Goal: Task Accomplishment & Management: Complete application form

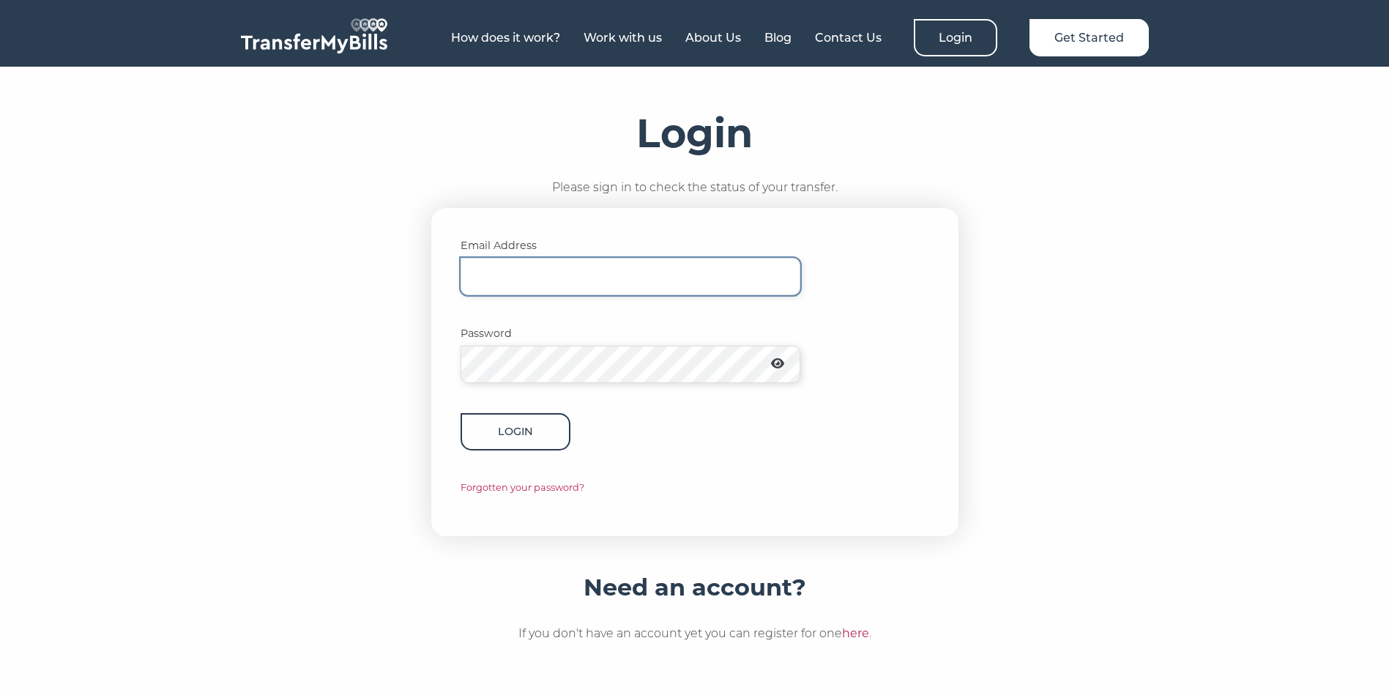
type input "[EMAIL_ADDRESS][DOMAIN_NAME]"
click at [535, 425] on button "Login" at bounding box center [516, 431] width 110 height 37
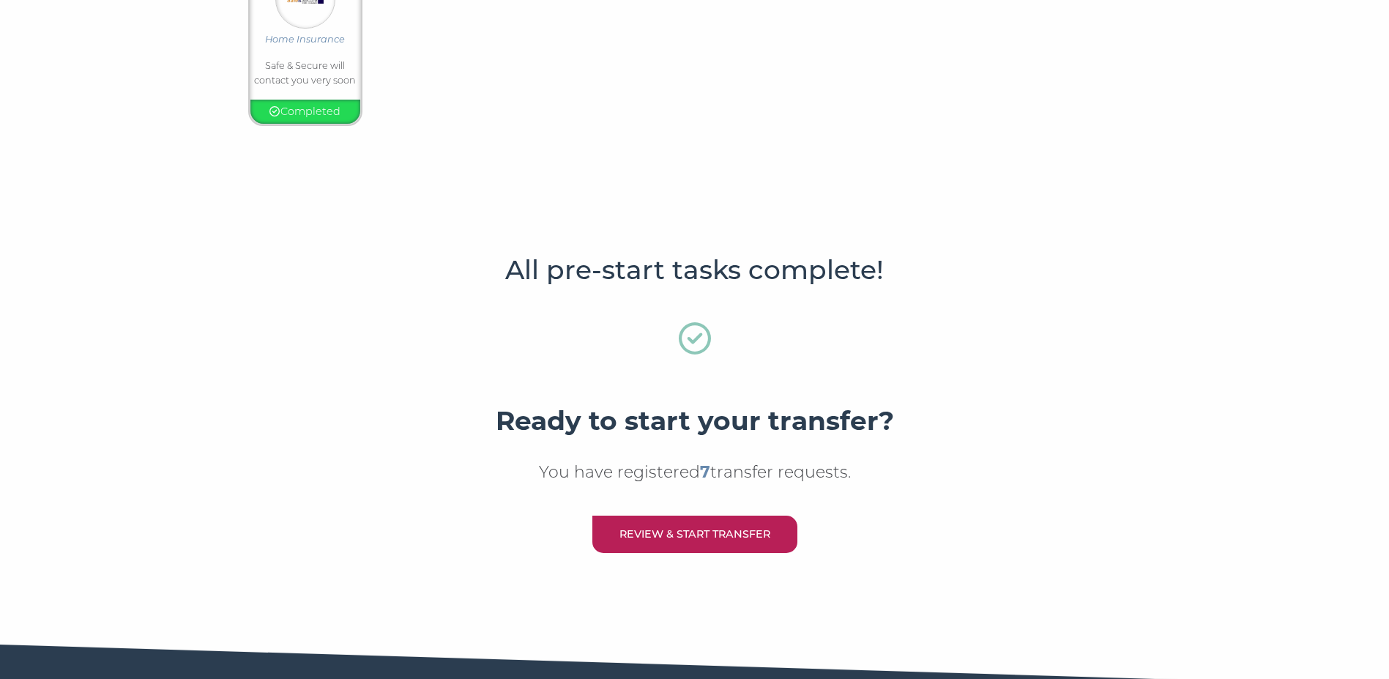
scroll to position [492, 0]
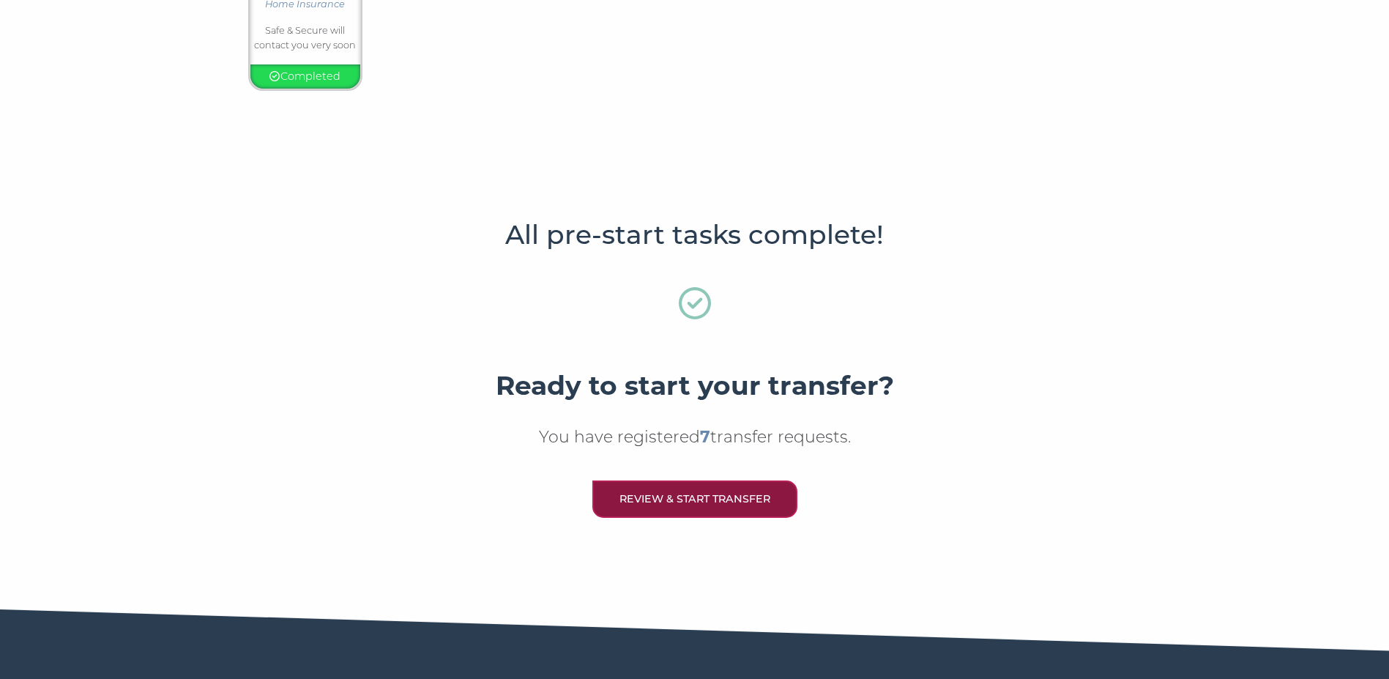
click at [735, 500] on link "Review & Start Transfer" at bounding box center [695, 498] width 205 height 37
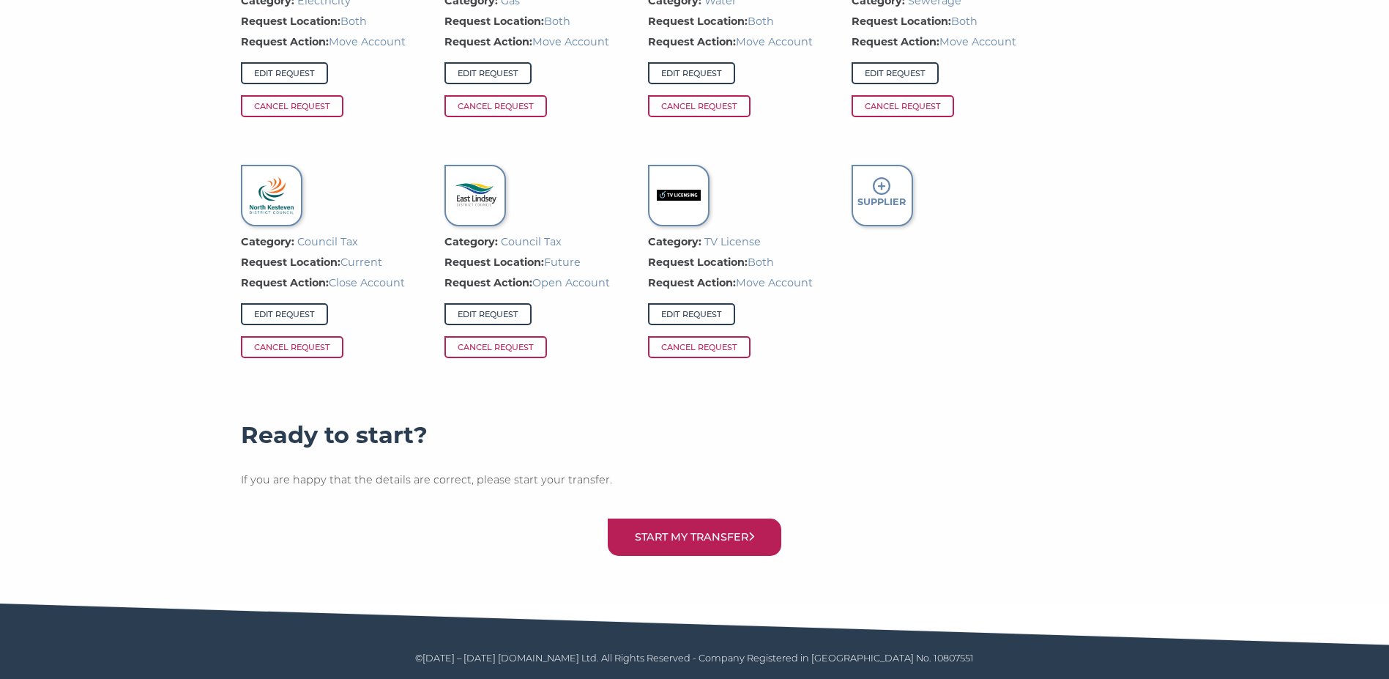
scroll to position [1170, 0]
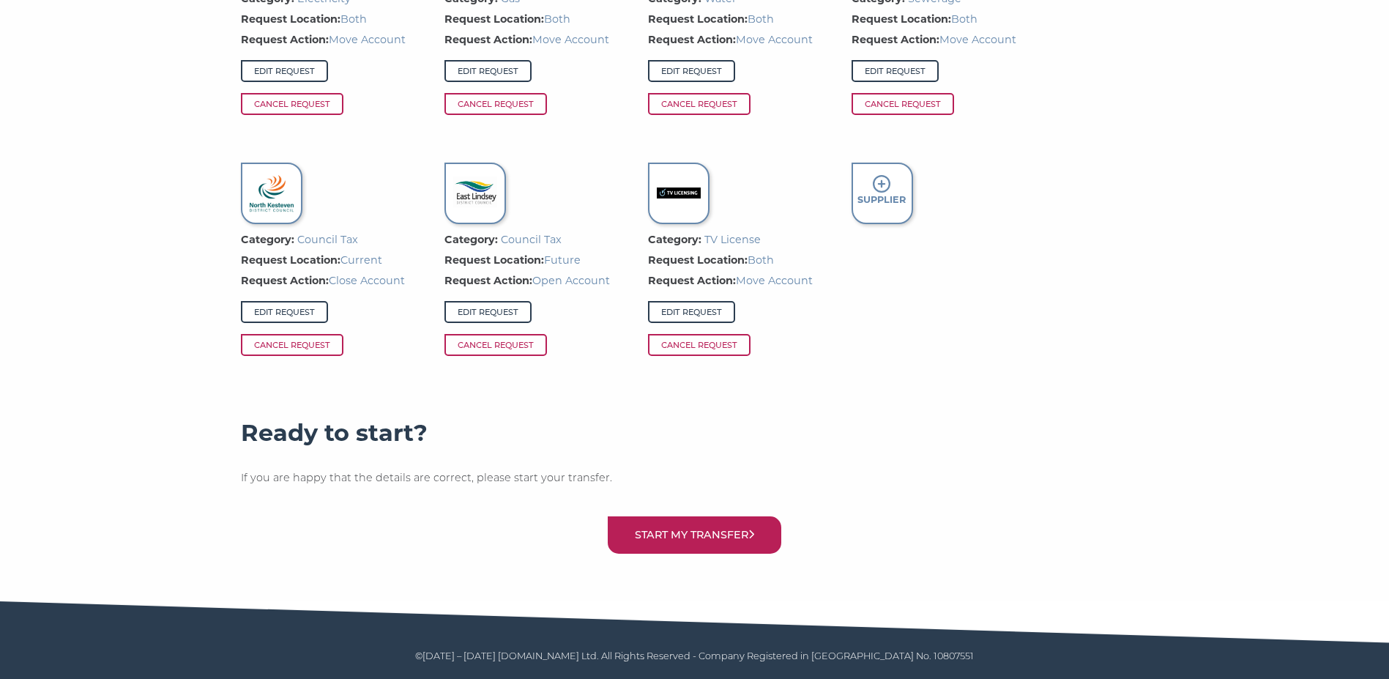
click at [883, 185] on icon at bounding box center [882, 184] width 18 height 18
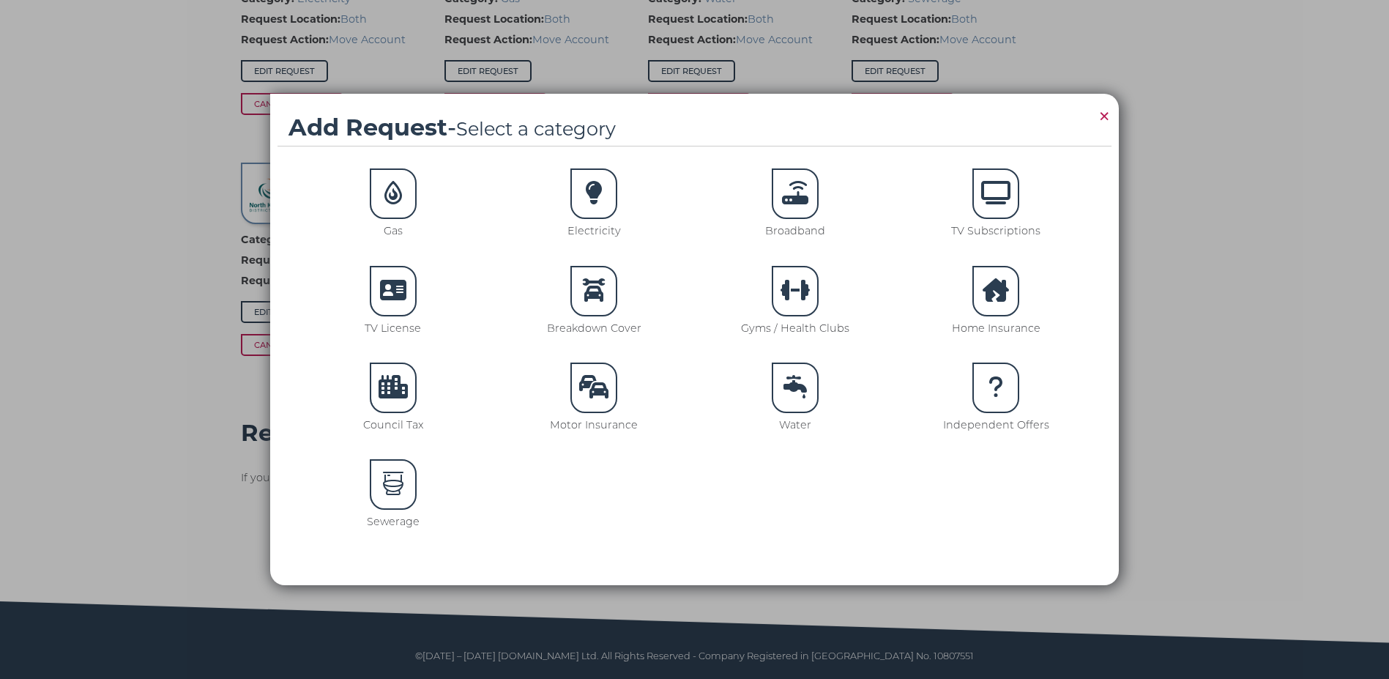
click at [584, 384] on icon at bounding box center [593, 386] width 29 height 23
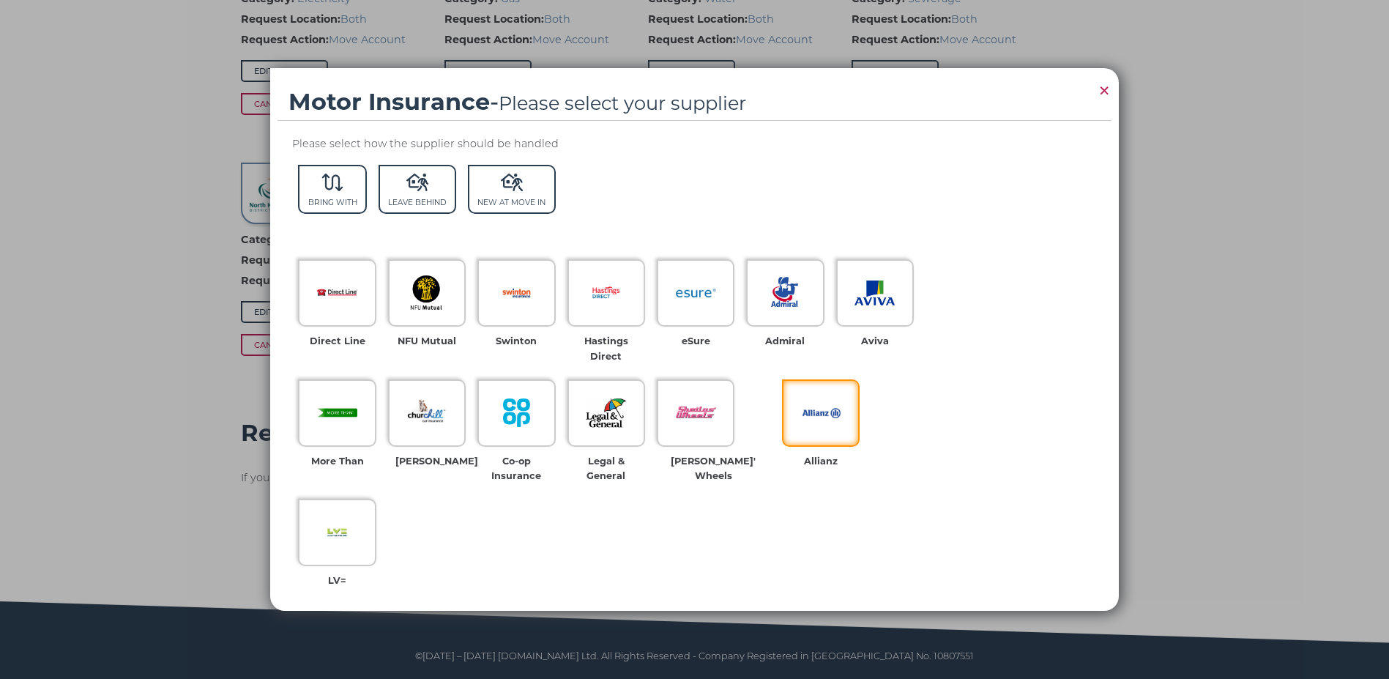
click at [801, 404] on img at bounding box center [821, 413] width 40 height 40
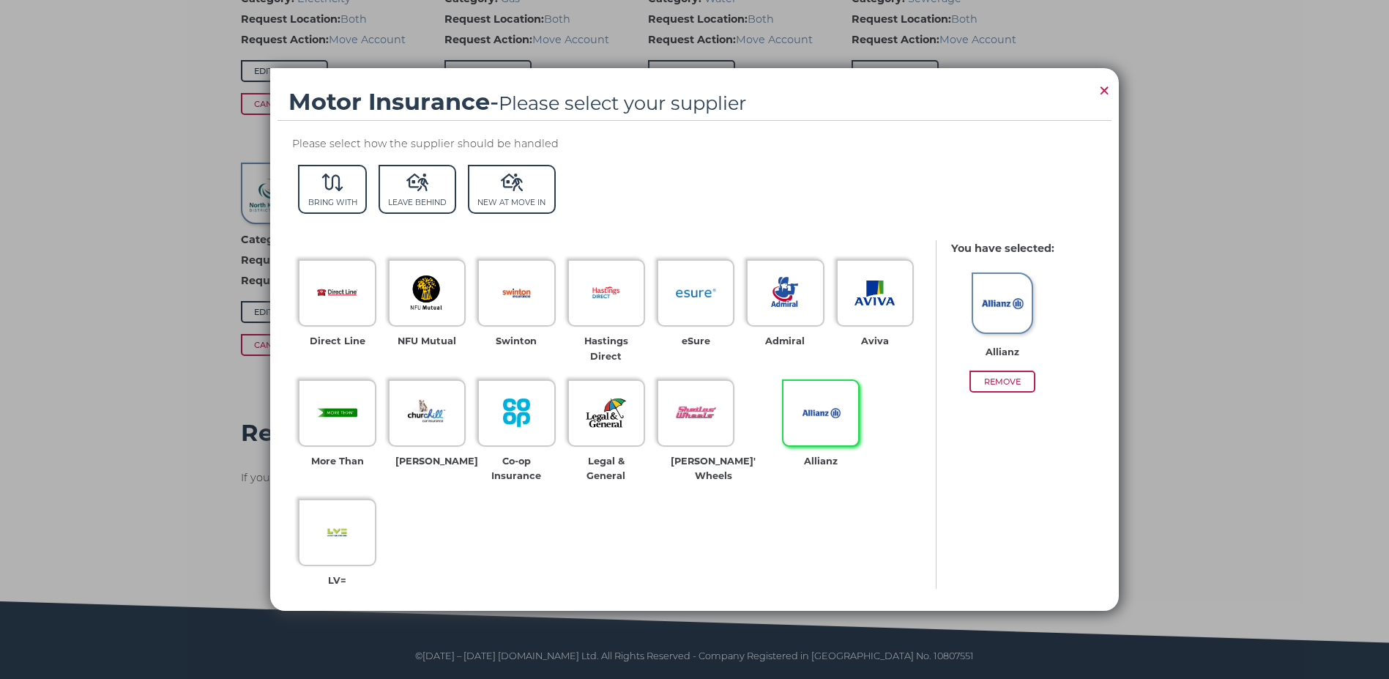
click at [998, 297] on img at bounding box center [1003, 303] width 44 height 44
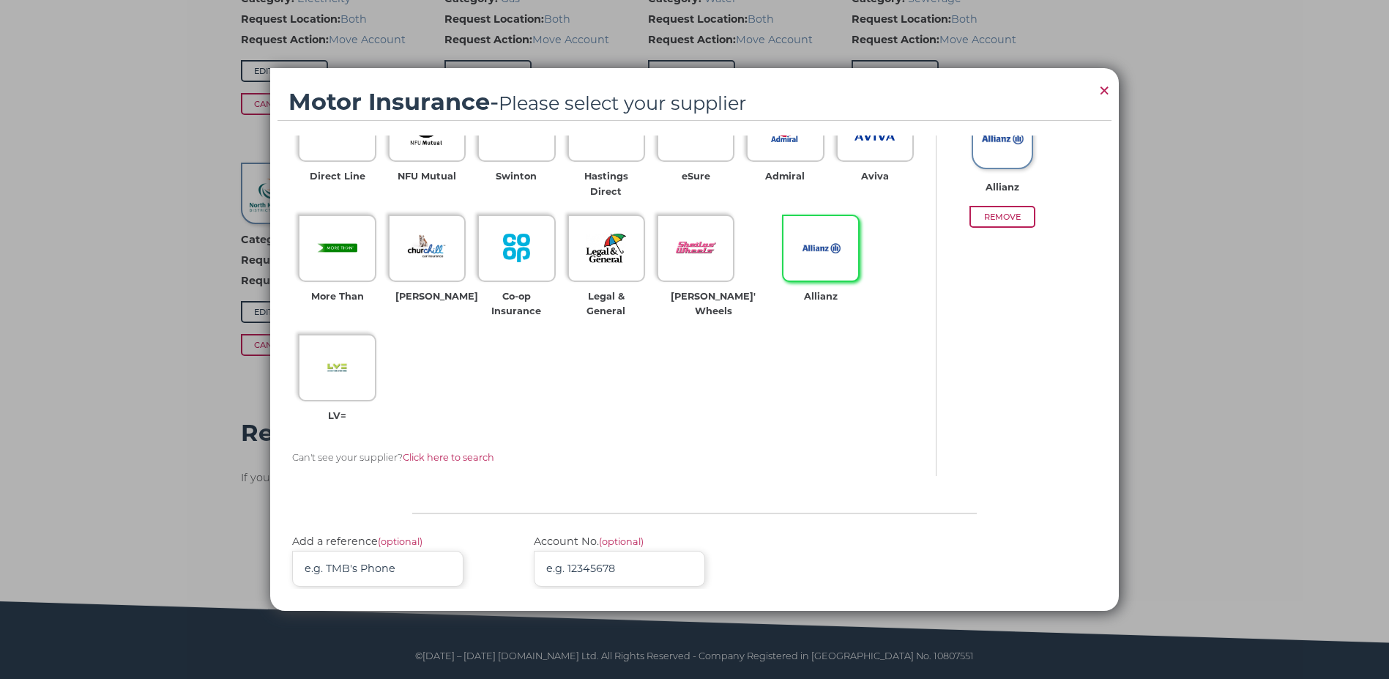
scroll to position [172, 0]
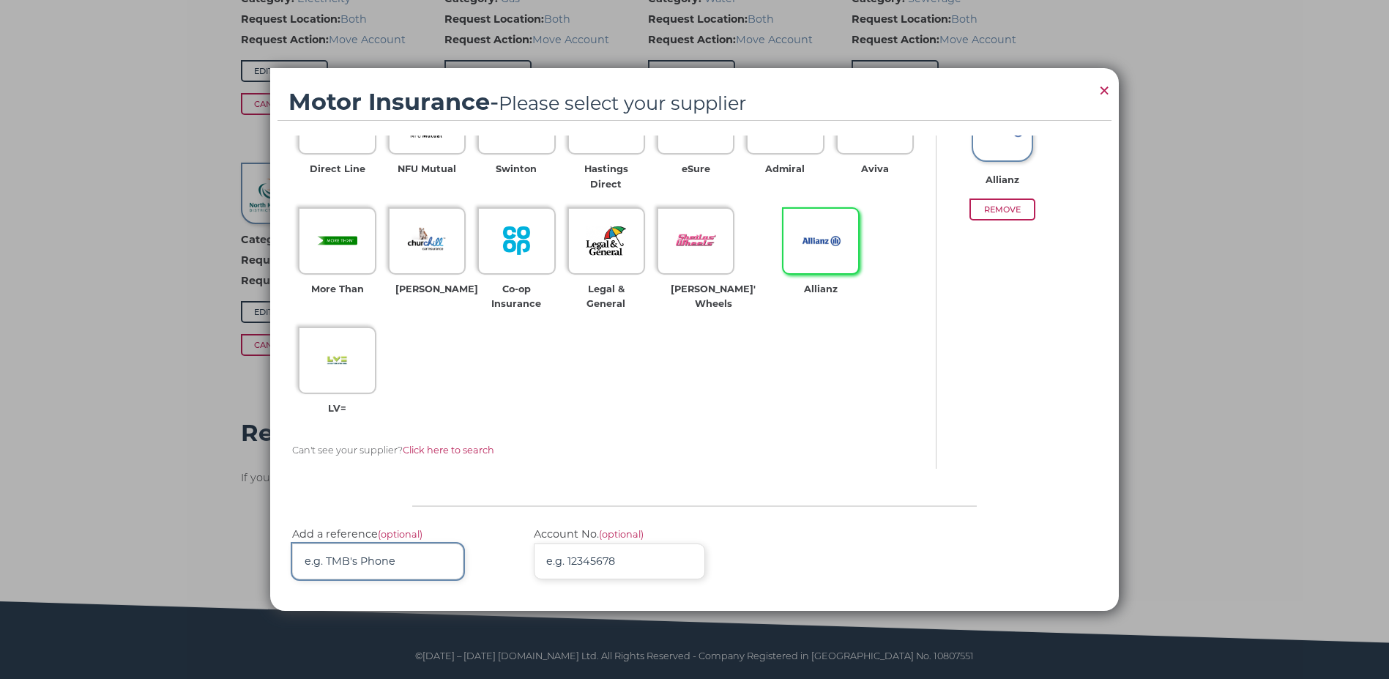
click at [408, 543] on input "Add a reference (optional)" at bounding box center [377, 561] width 171 height 36
type input "FLO125345617004"
click at [531, 631] on p "Add Supplier" at bounding box center [694, 649] width 804 height 37
click at [1036, 631] on button "Add Supplier" at bounding box center [1029, 649] width 136 height 37
click at [1028, 631] on button "Add Supplier" at bounding box center [1029, 649] width 136 height 37
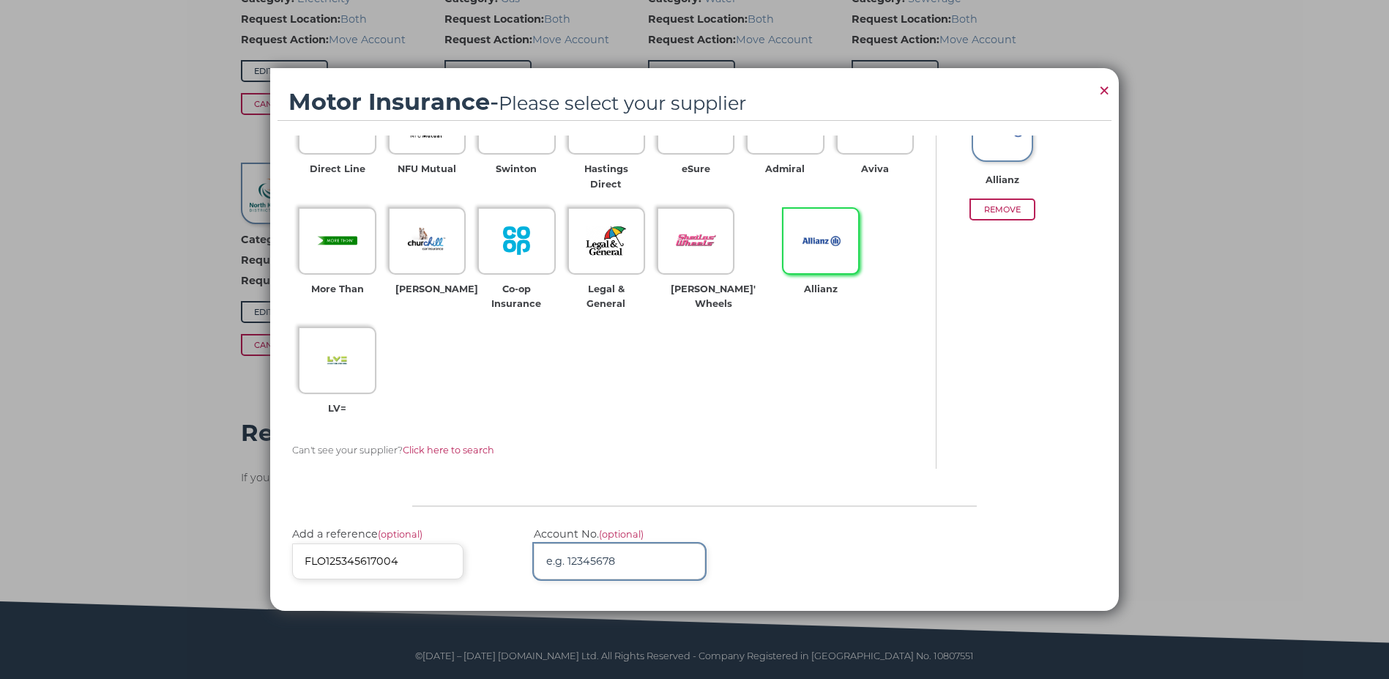
click at [633, 543] on input "Account No. (optional)" at bounding box center [619, 561] width 171 height 36
click at [1109, 89] on span "×" at bounding box center [1104, 90] width 13 height 29
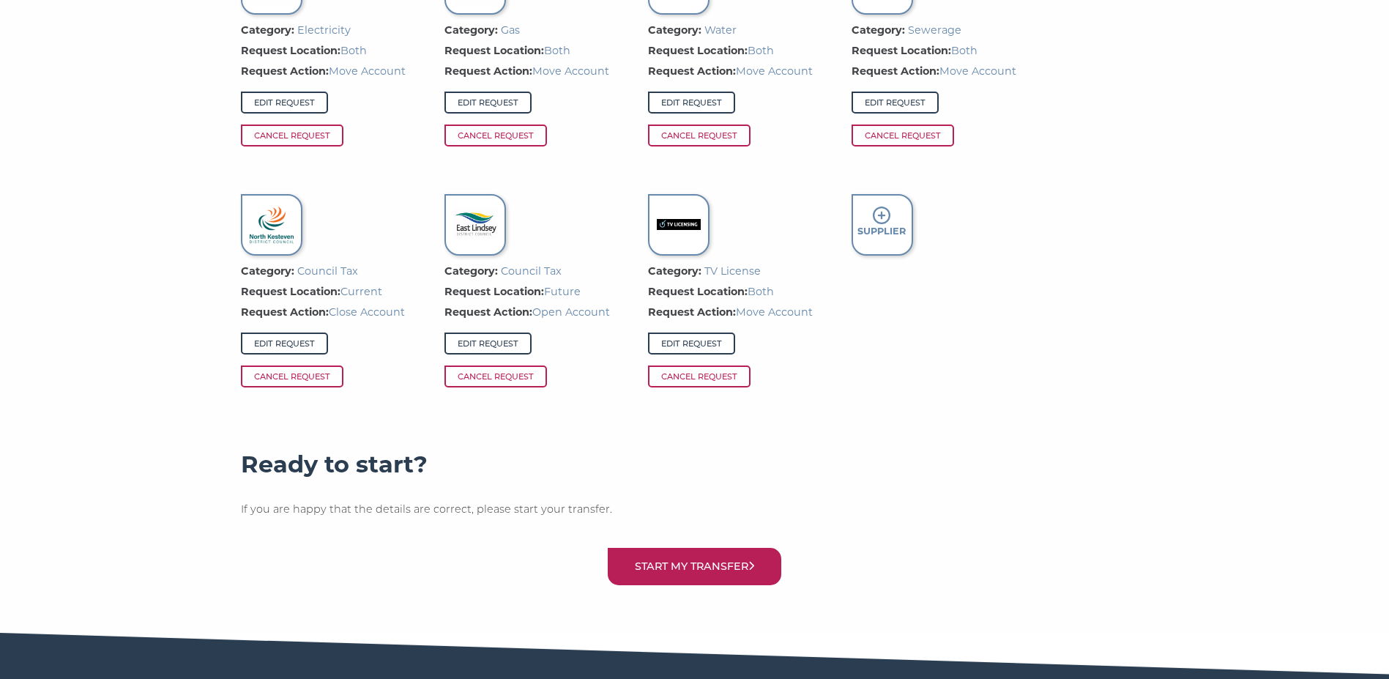
scroll to position [1141, 0]
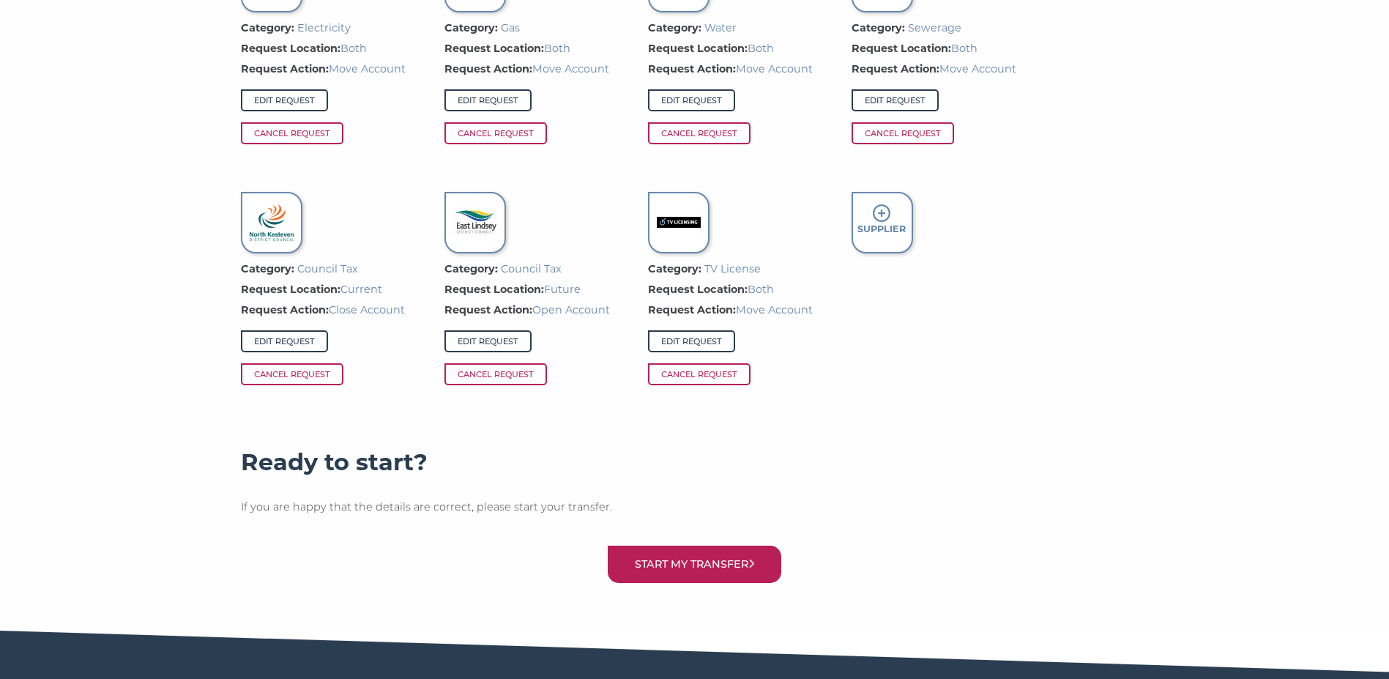
click at [880, 208] on icon at bounding box center [882, 213] width 18 height 18
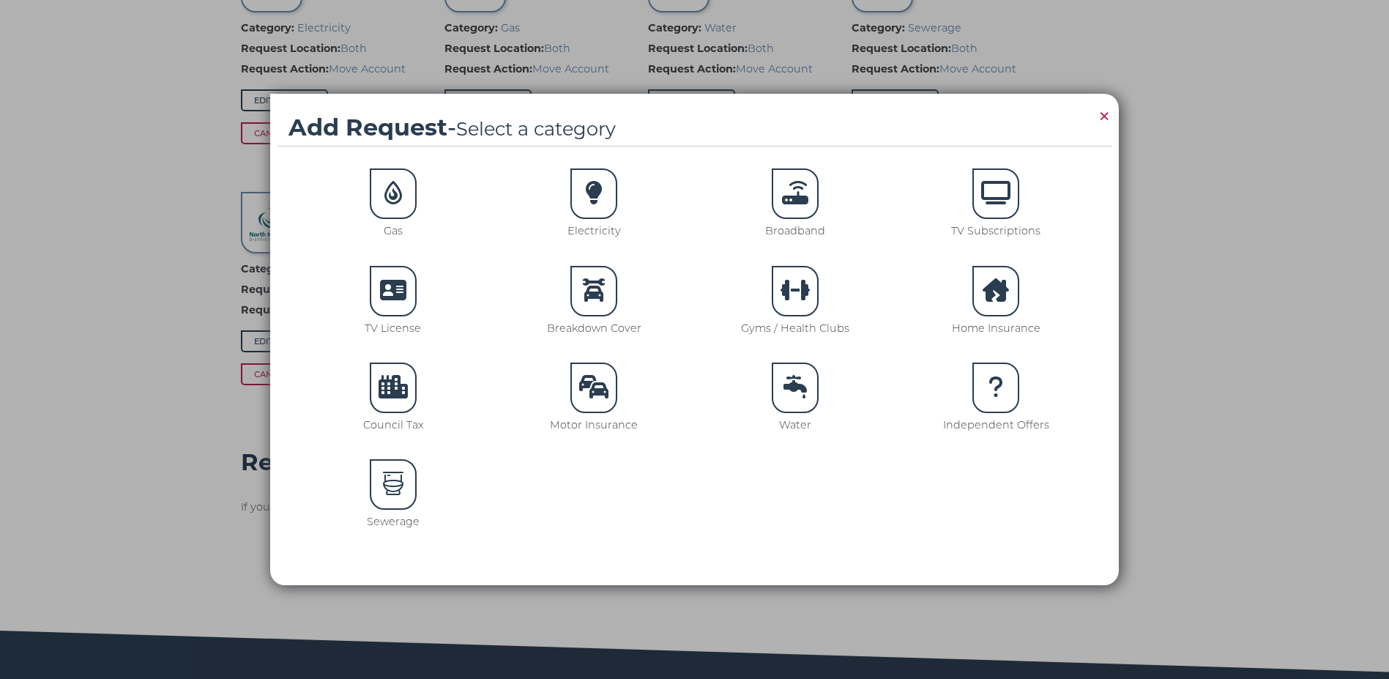
click at [597, 389] on icon at bounding box center [593, 386] width 29 height 23
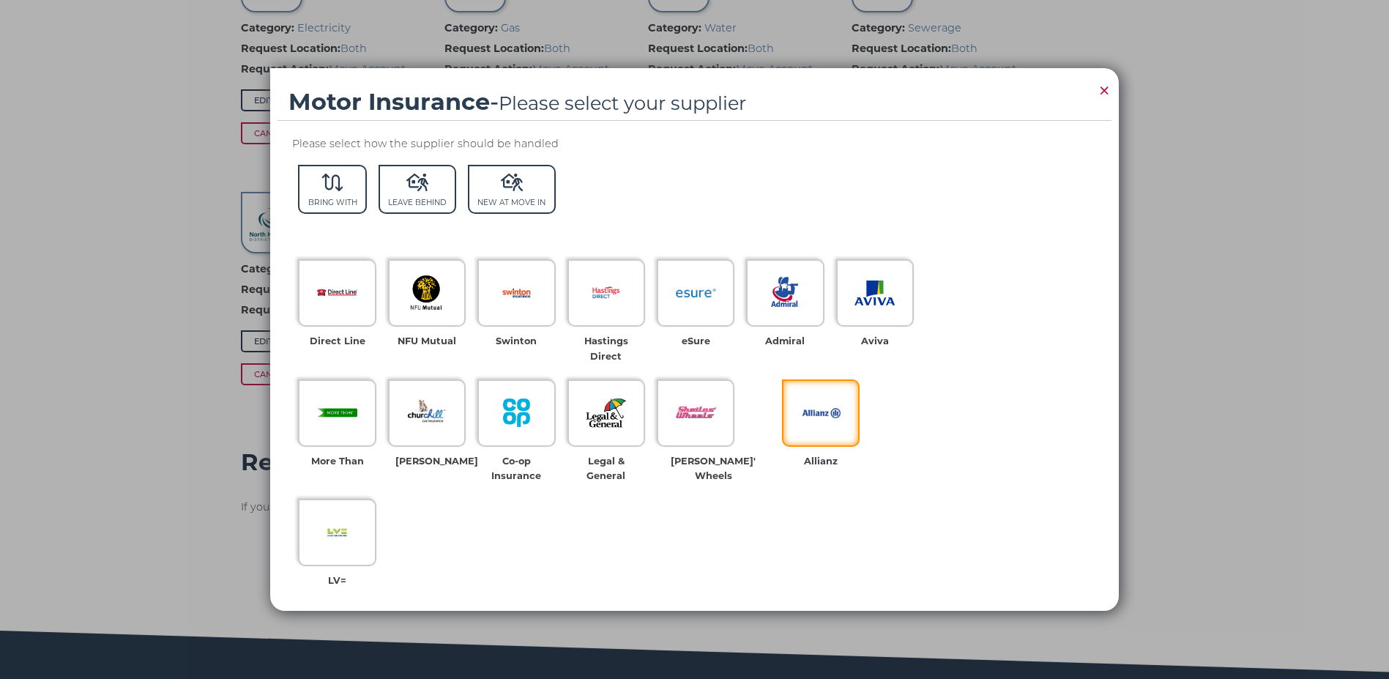
click at [801, 400] on img at bounding box center [821, 413] width 40 height 40
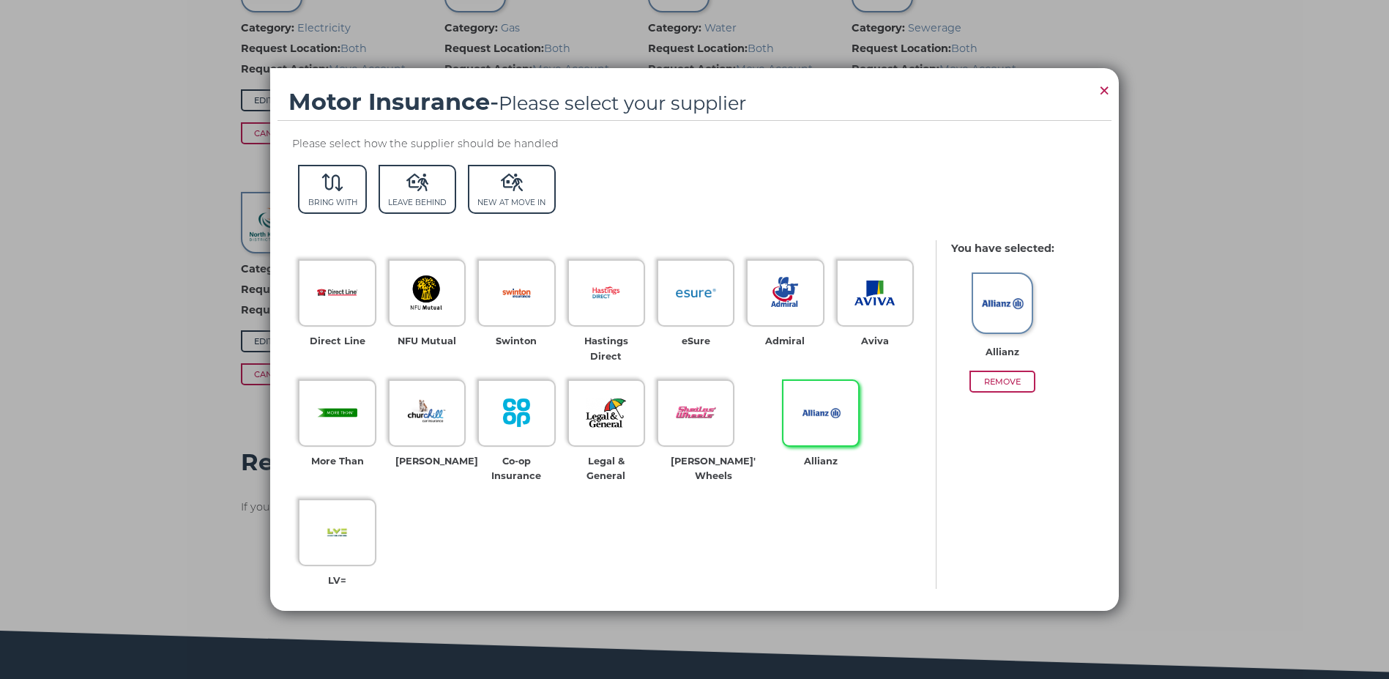
click at [999, 306] on img at bounding box center [1003, 303] width 44 height 44
click at [993, 305] on img at bounding box center [1003, 303] width 44 height 44
click at [993, 303] on img at bounding box center [1003, 303] width 44 height 44
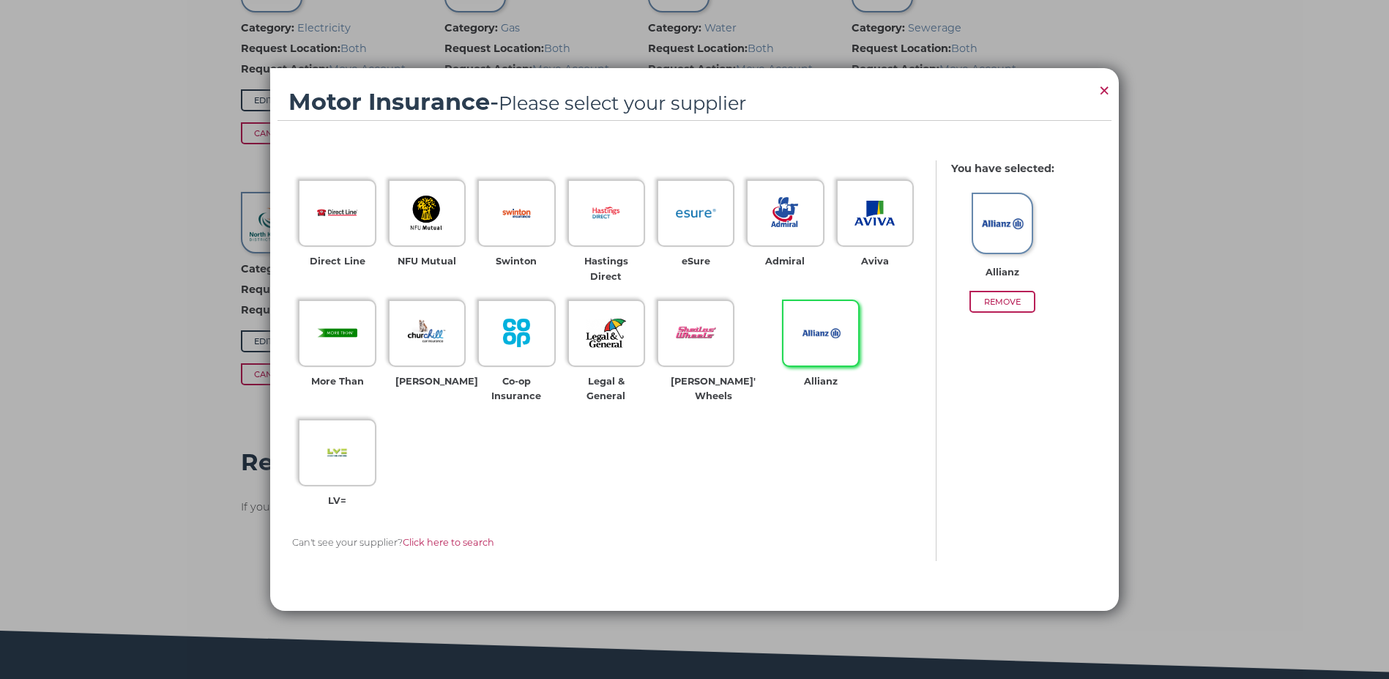
scroll to position [163, 0]
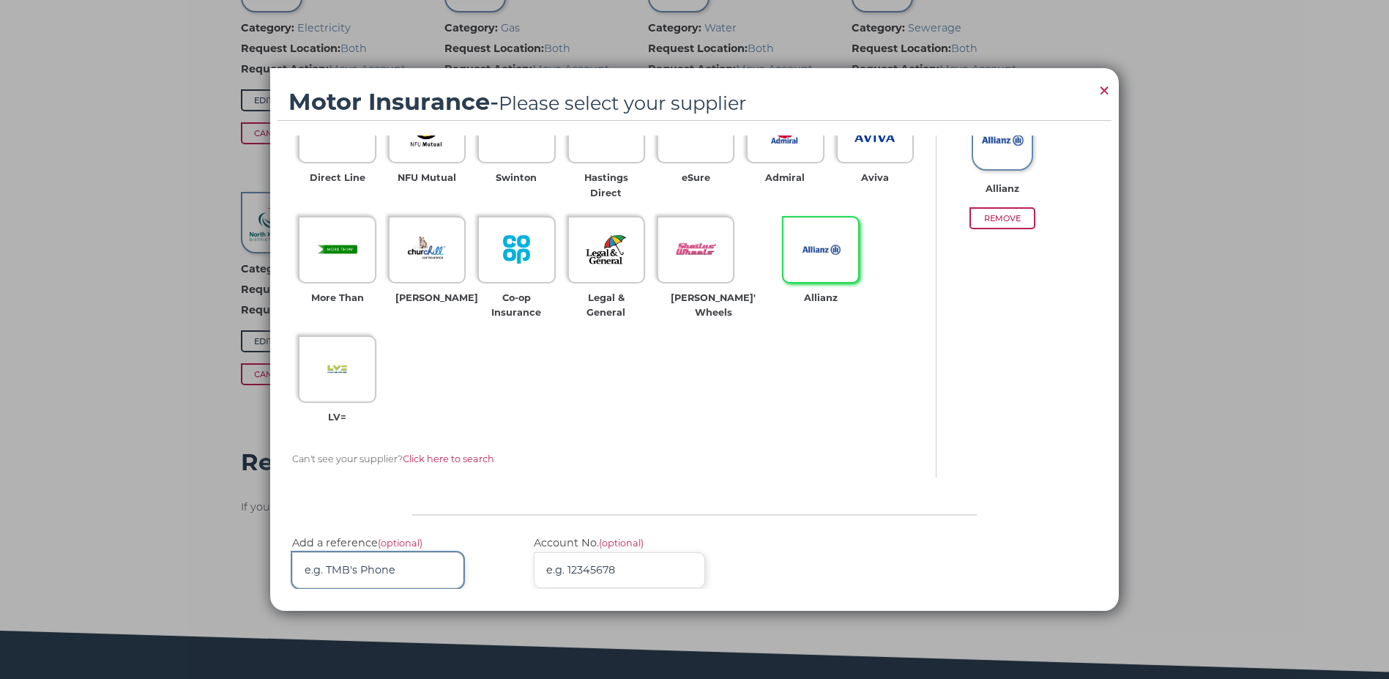
click at [371, 552] on input "Add a reference (optional)" at bounding box center [377, 570] width 171 height 36
type input "FLO125345617004"
click at [624, 552] on input "Account No. (optional)" at bounding box center [619, 570] width 171 height 36
type input "FLO125345617004"
click at [858, 452] on p "Can't see your supplier? Click here to search" at bounding box center [614, 459] width 644 height 15
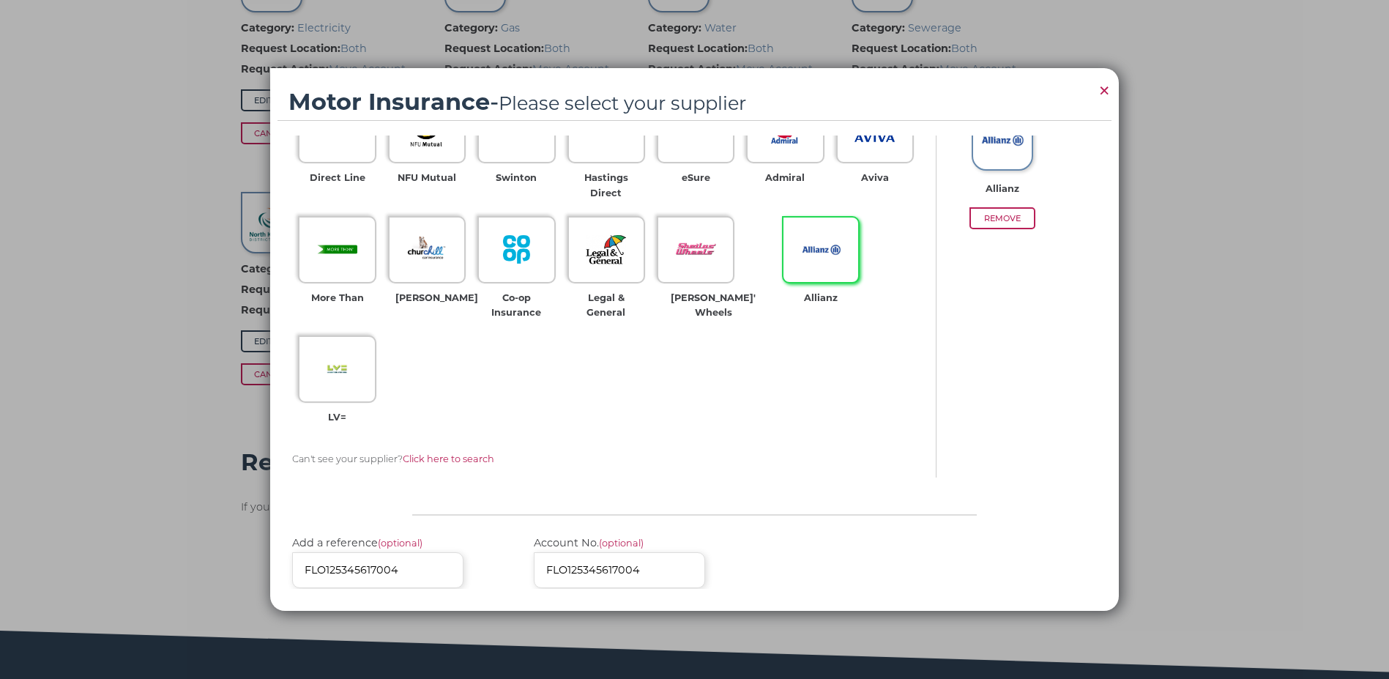
click at [1044, 639] on button "Add Supplier" at bounding box center [1029, 657] width 136 height 37
click at [1036, 639] on button "Add Supplier" at bounding box center [1029, 657] width 136 height 37
click at [1015, 639] on button "Add Supplier" at bounding box center [1029, 657] width 136 height 37
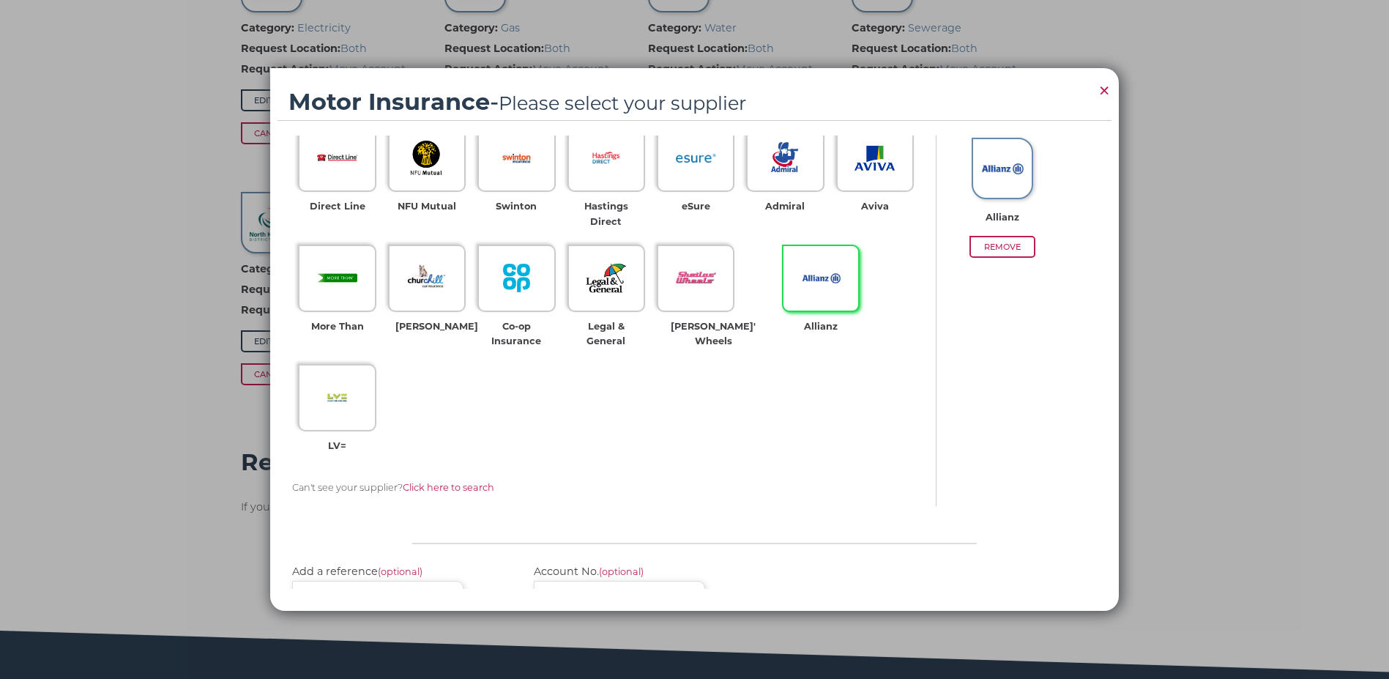
scroll to position [0, 0]
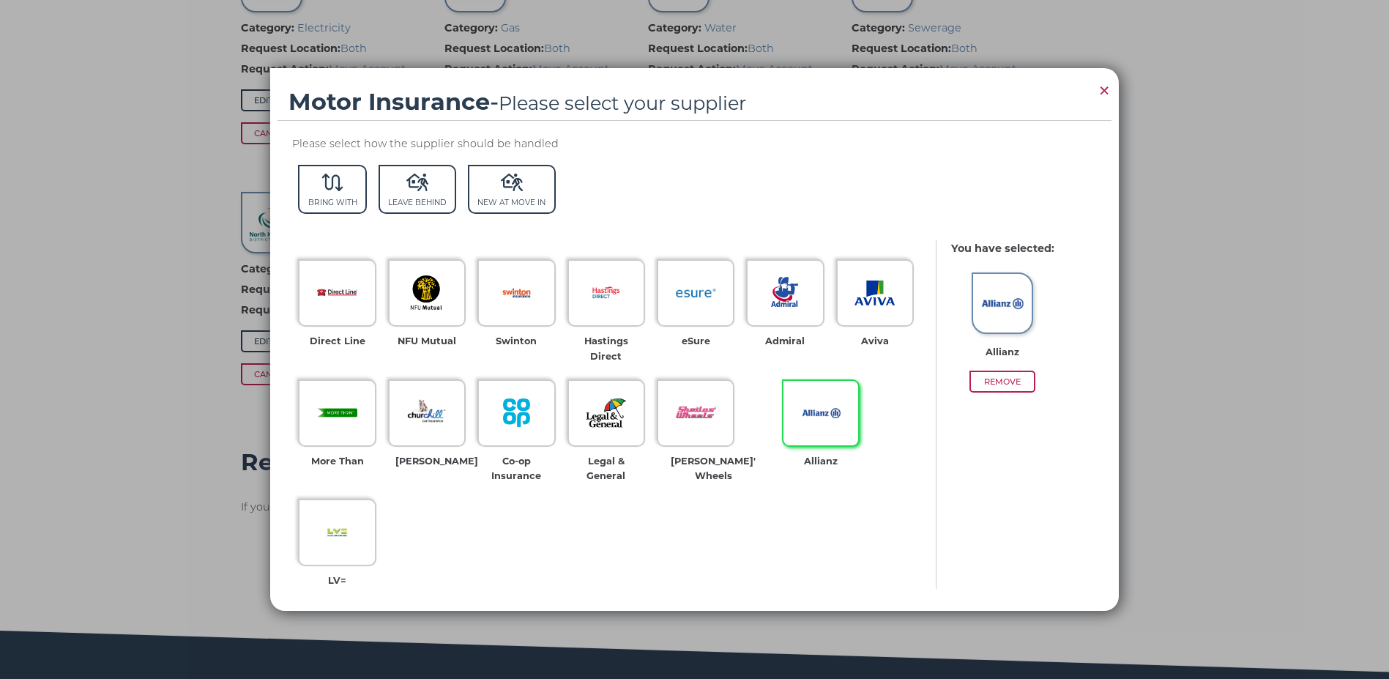
click at [997, 307] on img at bounding box center [1003, 303] width 44 height 44
click at [338, 185] on icon at bounding box center [333, 183] width 22 height 18
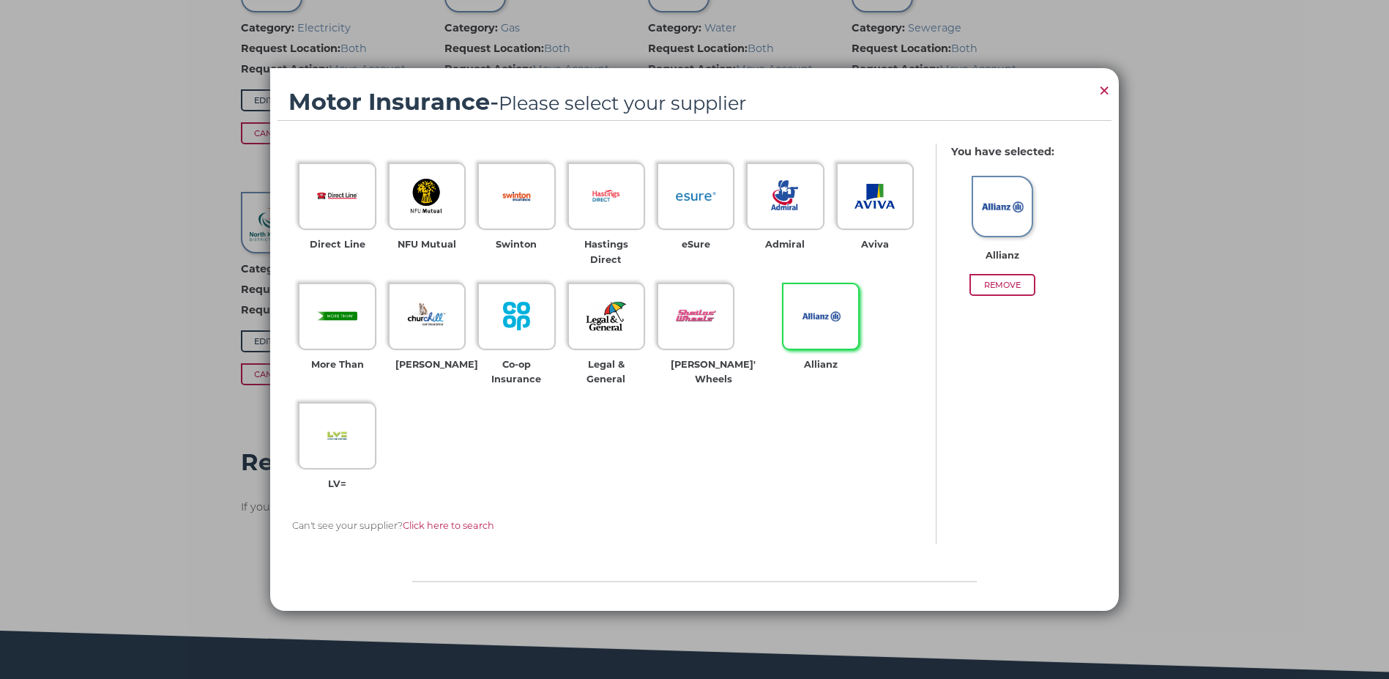
scroll to position [172, 0]
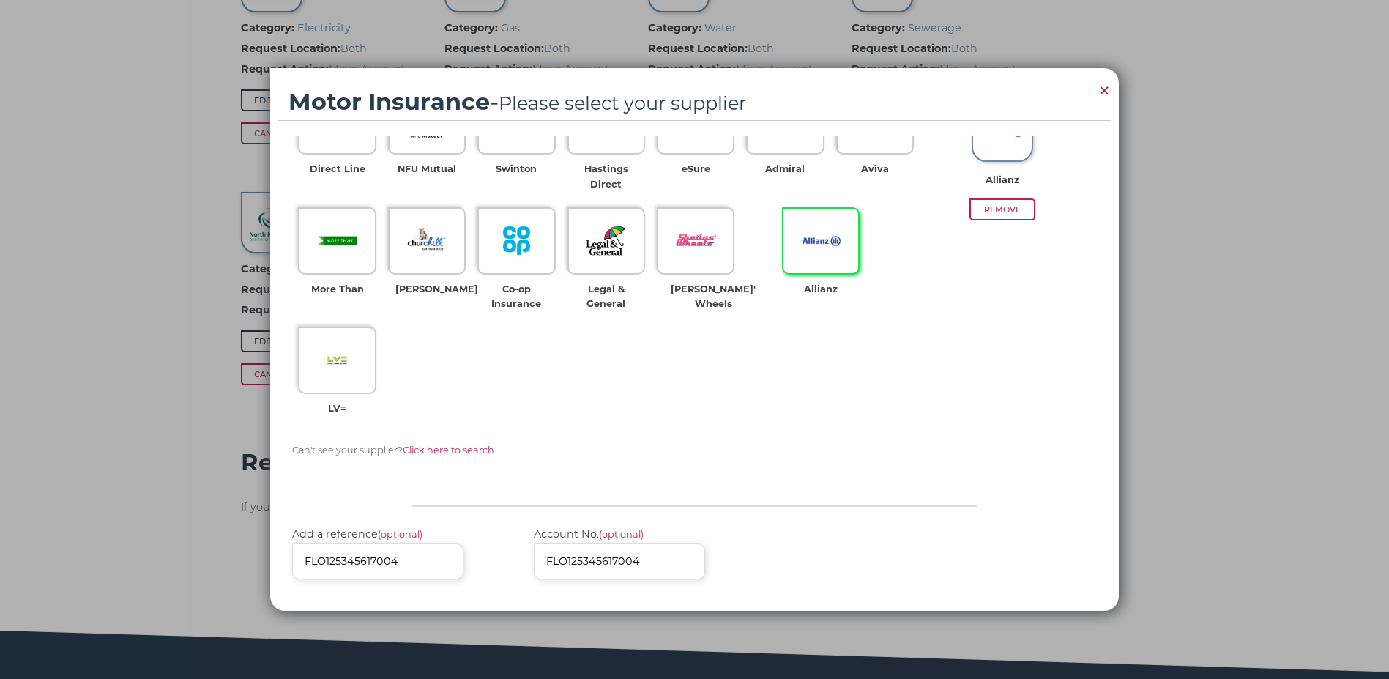
click at [1014, 631] on button "Add Supplier" at bounding box center [1029, 649] width 136 height 37
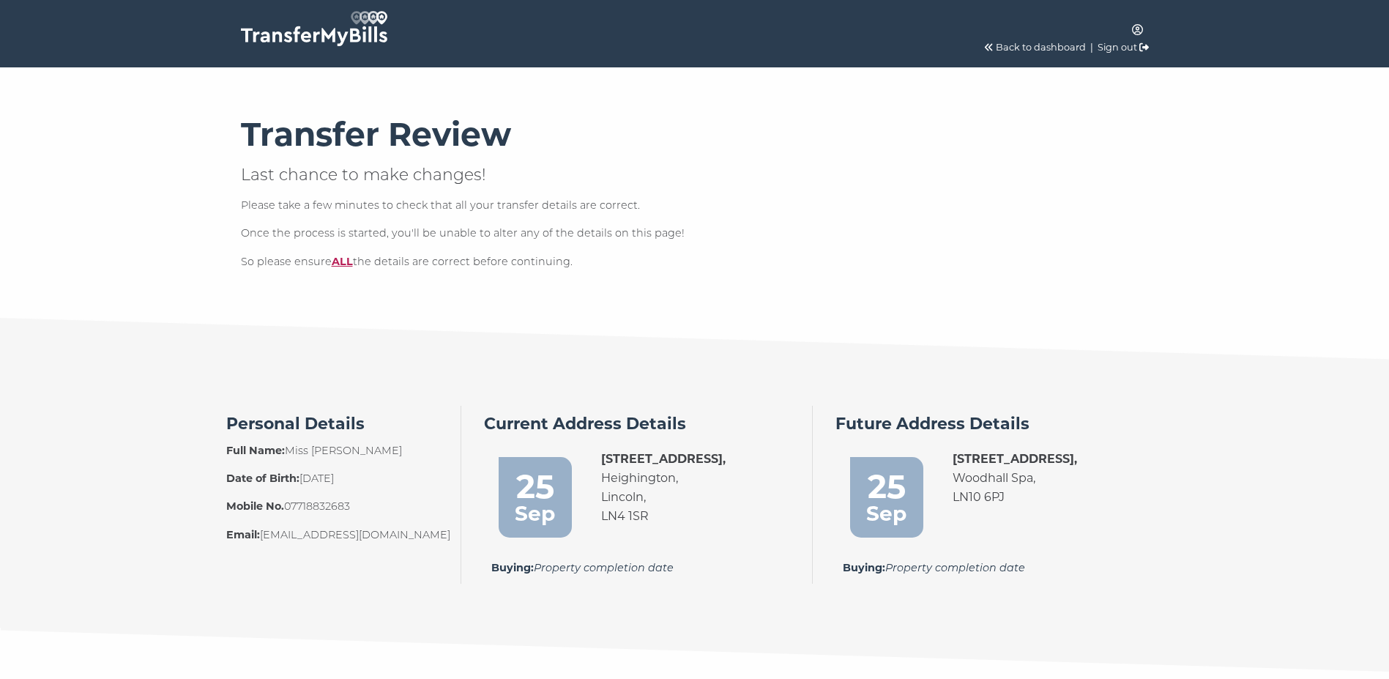
scroll to position [1141, 0]
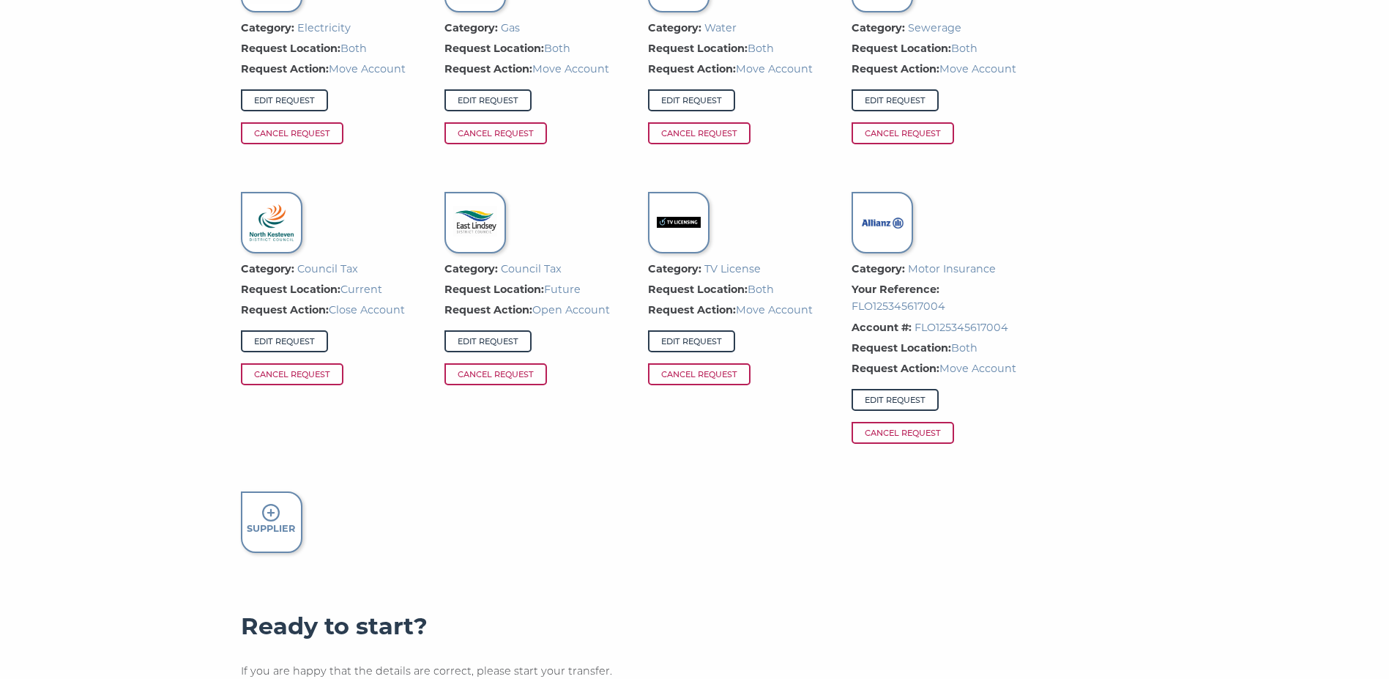
click at [269, 510] on icon at bounding box center [271, 513] width 18 height 18
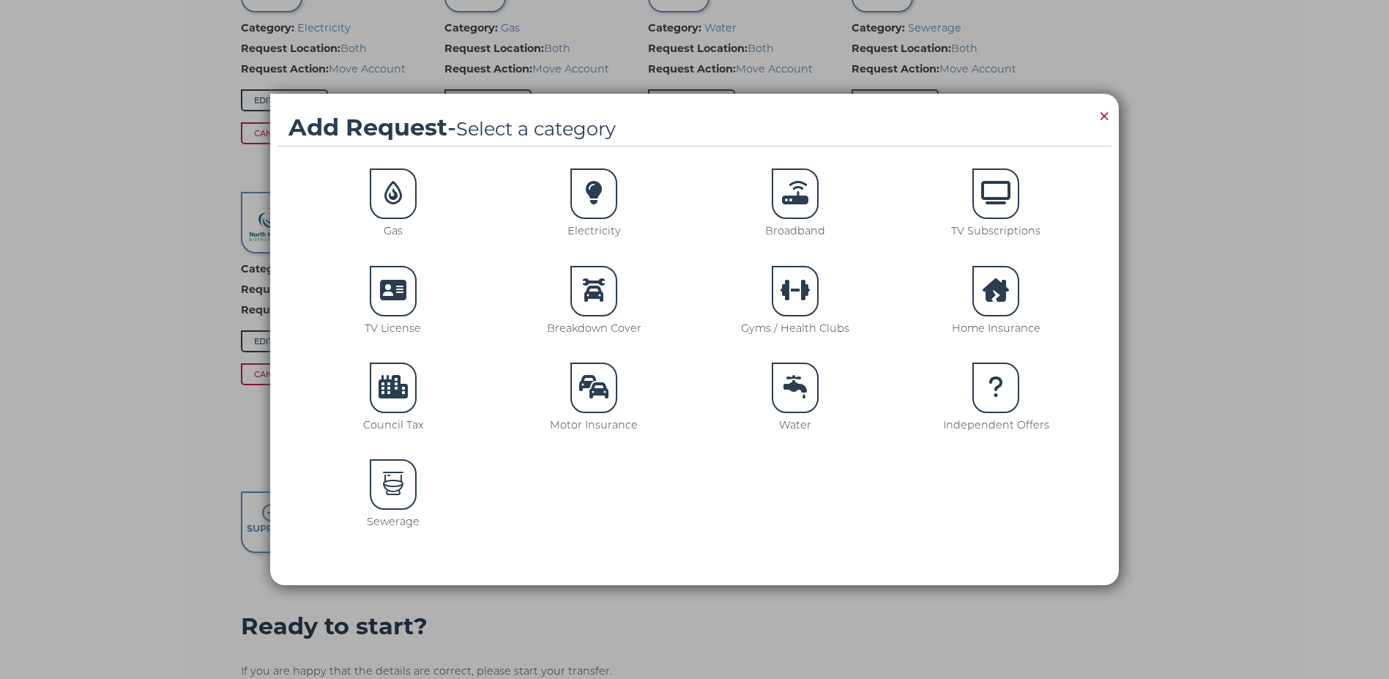
click at [389, 288] on icon at bounding box center [393, 289] width 26 height 23
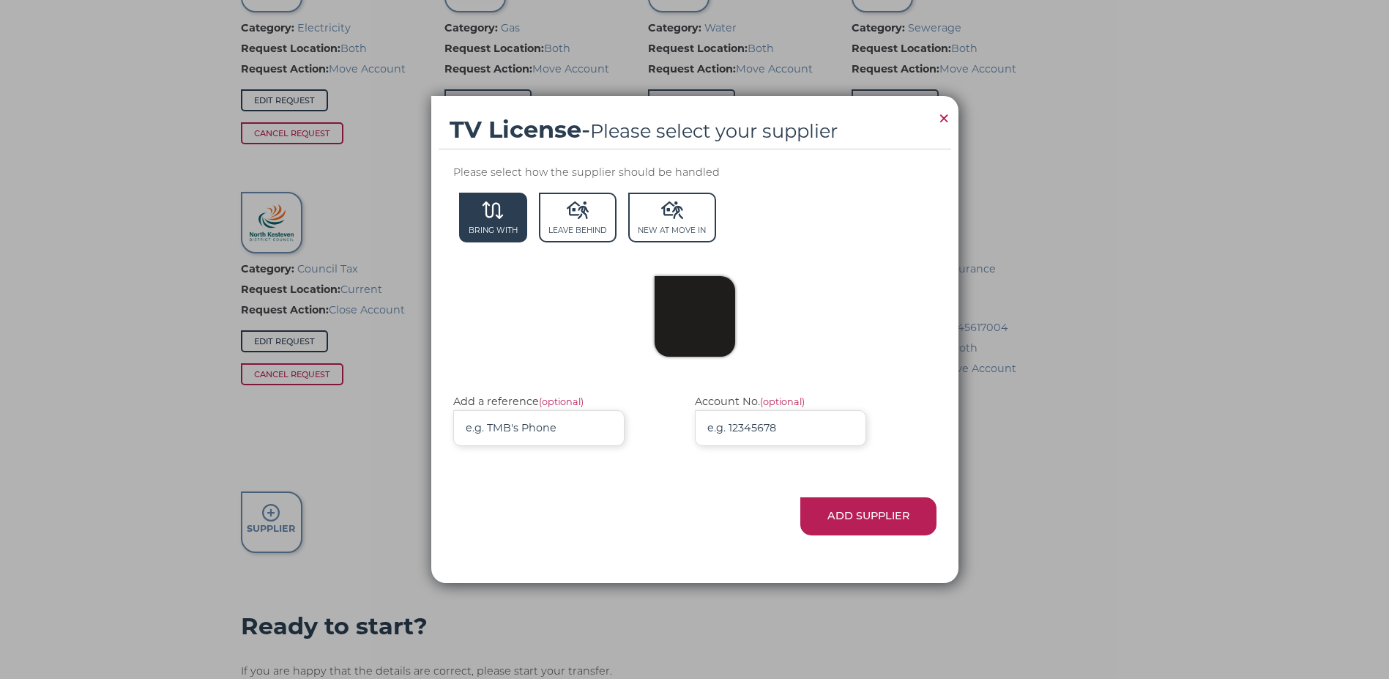
click at [492, 209] on icon at bounding box center [493, 210] width 21 height 18
click at [686, 321] on div at bounding box center [695, 316] width 81 height 81
click at [719, 324] on div at bounding box center [695, 316] width 81 height 81
click at [526, 420] on input "Add a reference (optional)" at bounding box center [538, 428] width 171 height 36
type input "0783652662"
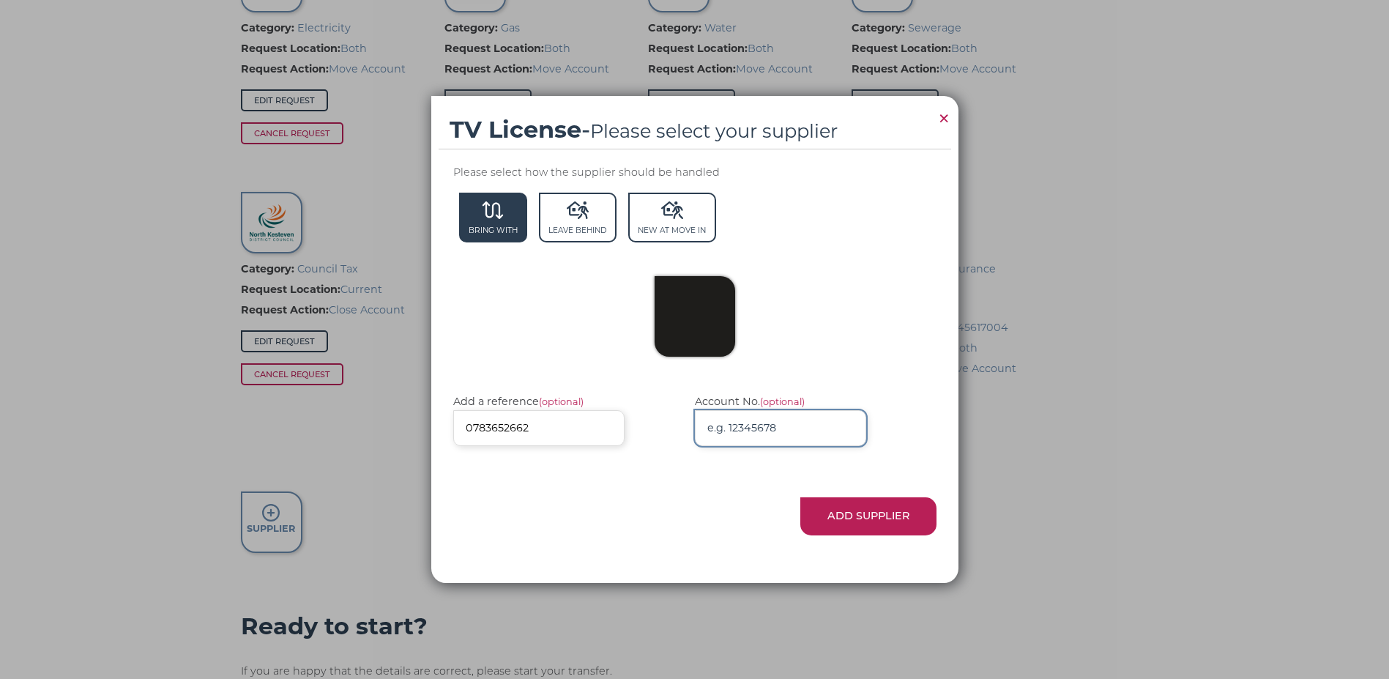
click at [759, 433] on input "Account No. (optional)" at bounding box center [780, 428] width 171 height 36
click at [845, 350] on div at bounding box center [694, 327] width 459 height 103
click at [866, 514] on button "Add Supplier" at bounding box center [869, 515] width 136 height 37
click at [486, 215] on icon at bounding box center [493, 210] width 22 height 18
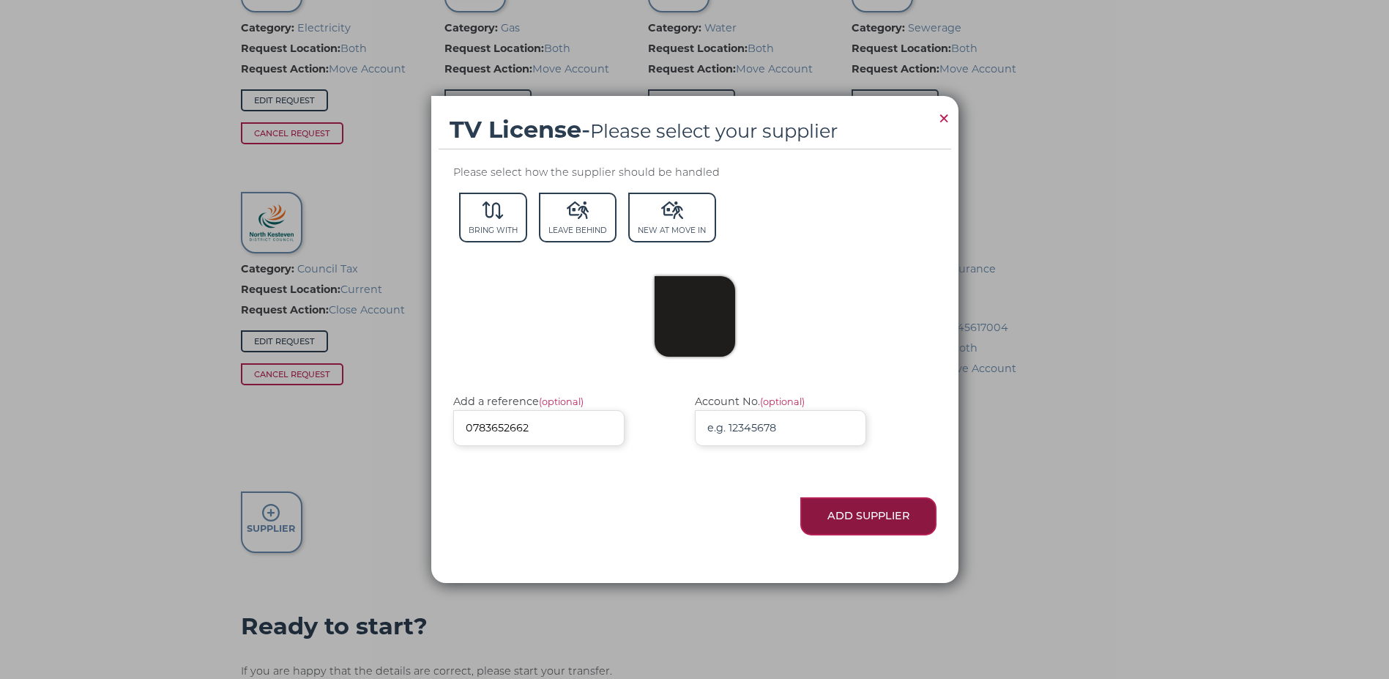
click at [852, 512] on button "Add Supplier" at bounding box center [869, 515] width 136 height 37
click at [788, 428] on input "Account No. (optional)" at bounding box center [780, 428] width 171 height 36
type input "0783652662"
click at [864, 508] on button "Add Supplier" at bounding box center [869, 515] width 136 height 37
click at [667, 315] on div at bounding box center [695, 316] width 81 height 81
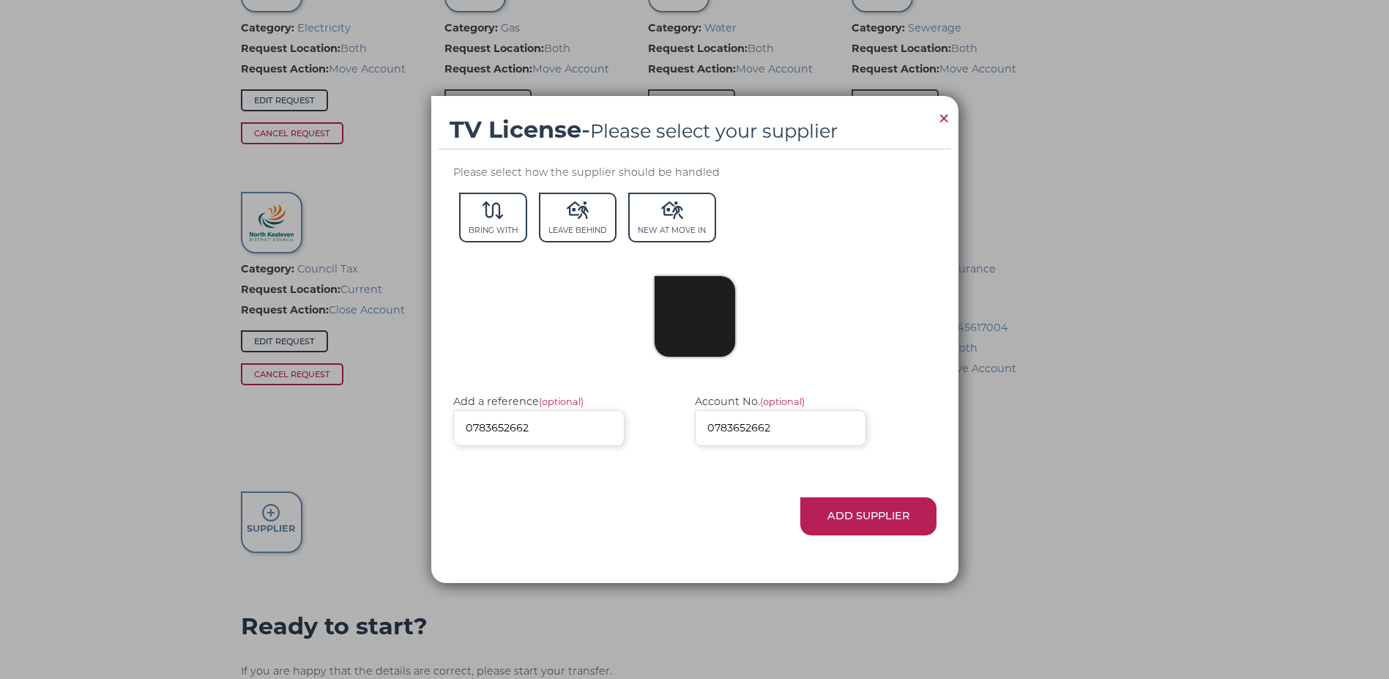
drag, startPoint x: 667, startPoint y: 315, endPoint x: 708, endPoint y: 349, distance: 53.0
click at [674, 322] on div at bounding box center [695, 316] width 81 height 81
click at [710, 319] on div at bounding box center [695, 316] width 81 height 81
click at [713, 321] on div at bounding box center [695, 316] width 81 height 81
click at [862, 512] on button "Add Supplier" at bounding box center [869, 515] width 136 height 37
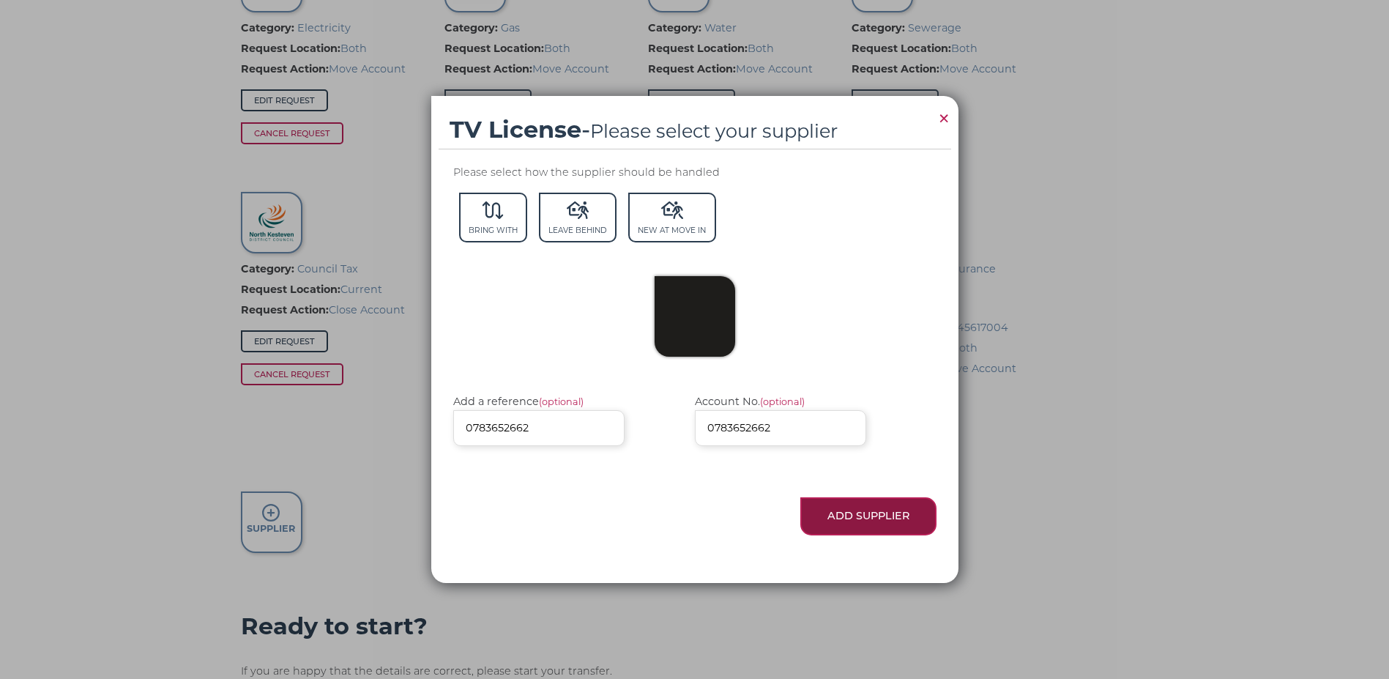
click at [860, 522] on button "Add Supplier" at bounding box center [869, 515] width 136 height 37
click at [855, 513] on button "Add Supplier" at bounding box center [869, 515] width 136 height 37
click at [689, 331] on div at bounding box center [695, 316] width 81 height 81
click at [944, 113] on span "×" at bounding box center [944, 118] width 13 height 29
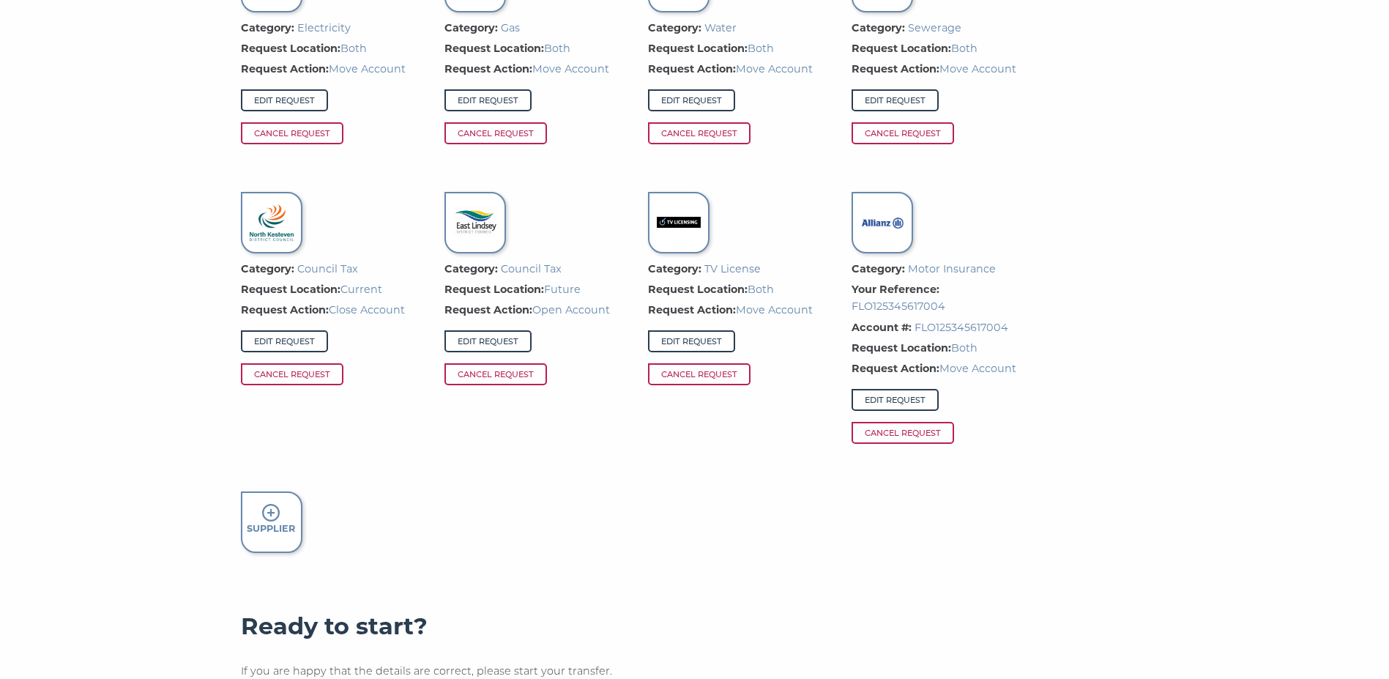
click at [271, 513] on icon at bounding box center [271, 513] width 18 height 18
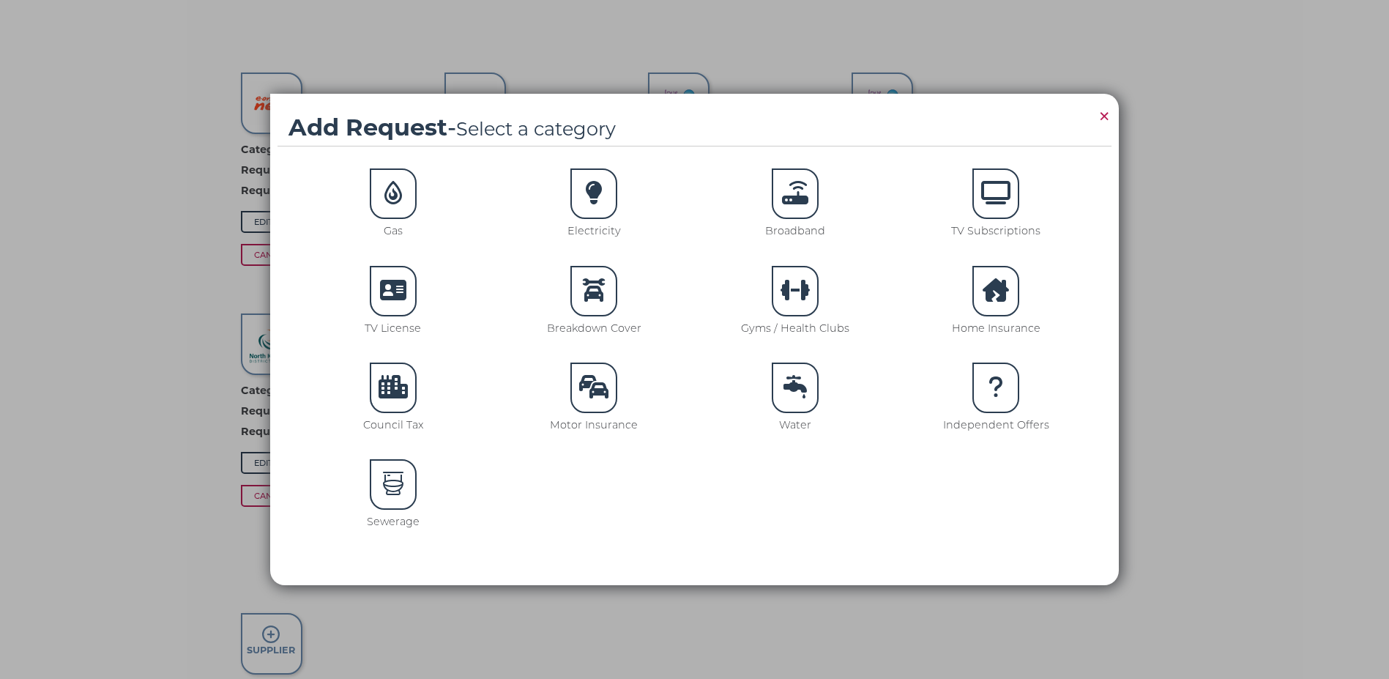
scroll to position [995, 0]
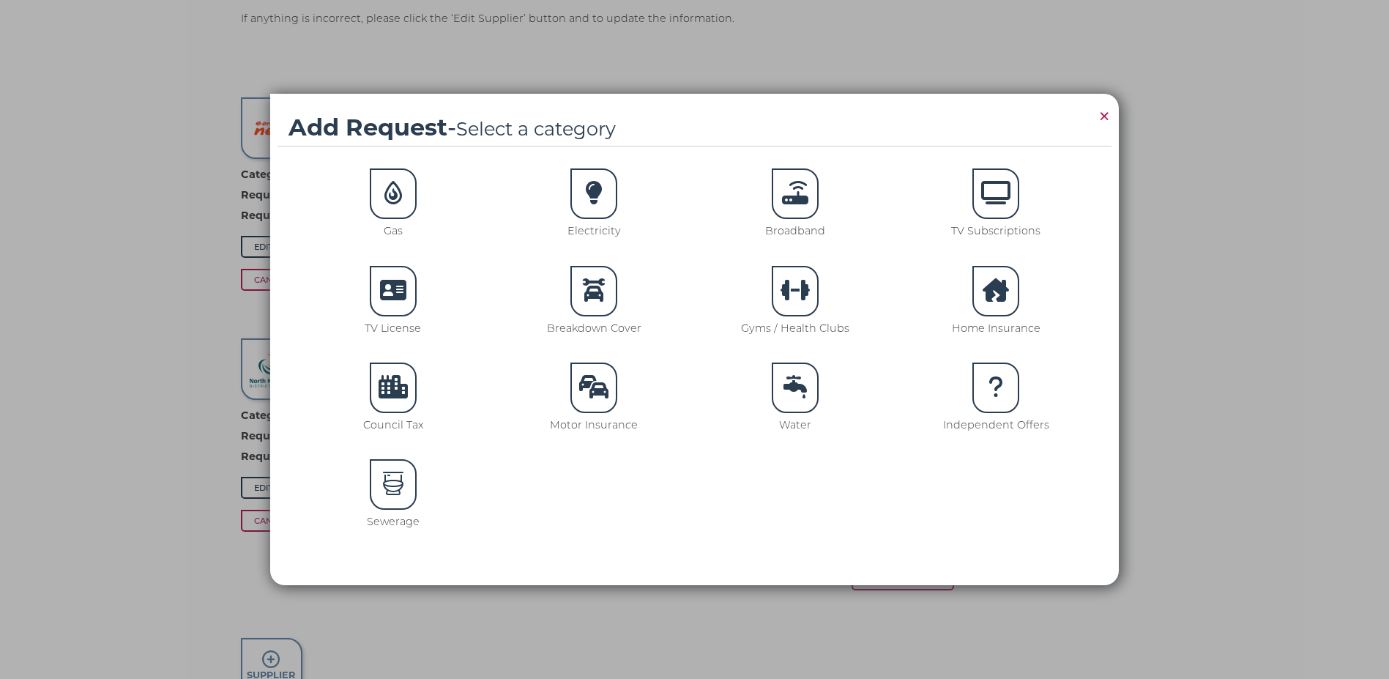
drag, startPoint x: 1099, startPoint y: 114, endPoint x: 1194, endPoint y: 141, distance: 98.1
click at [1102, 114] on span "×" at bounding box center [1104, 116] width 13 height 29
